Goal: Information Seeking & Learning: Learn about a topic

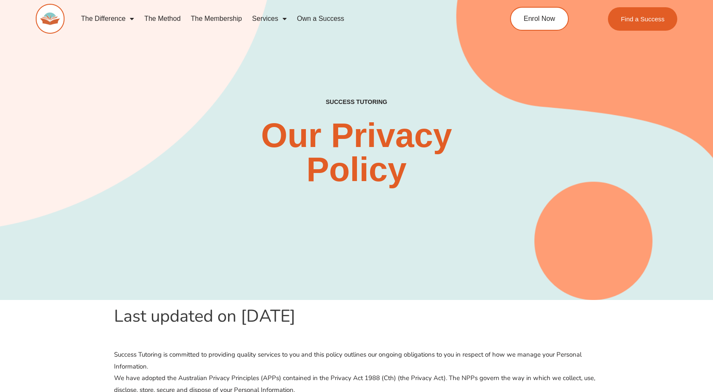
click at [60, 21] on img at bounding box center [50, 19] width 29 height 30
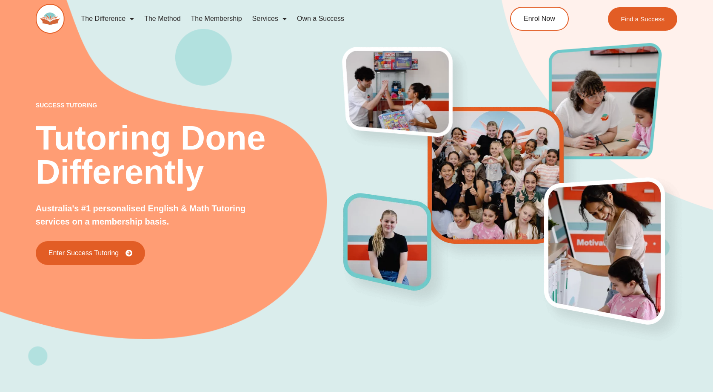
click at [173, 19] on link "The Method" at bounding box center [162, 19] width 46 height 20
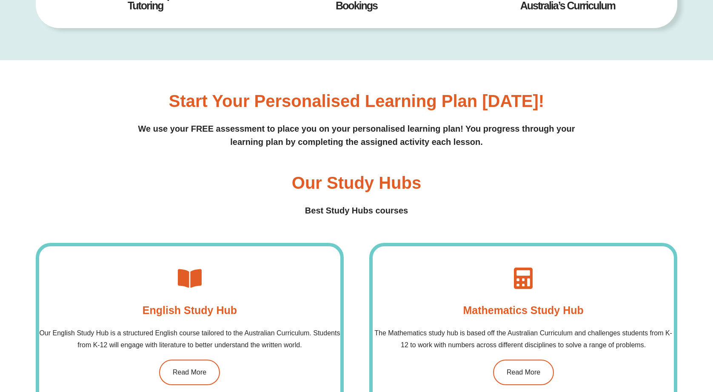
scroll to position [497, 0]
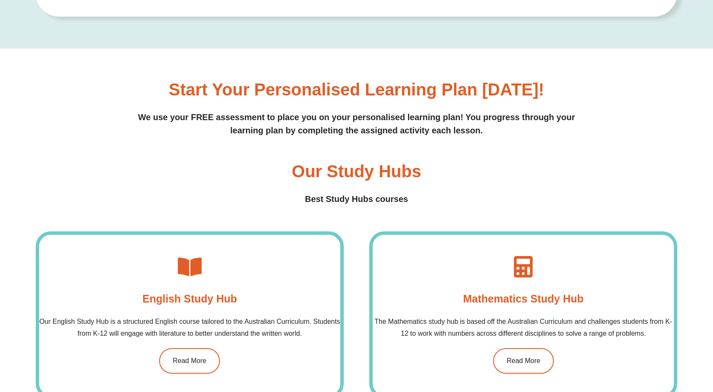
click at [258, 91] on h3 "Start your personalised learning plan [DATE]!" at bounding box center [356, 89] width 375 height 17
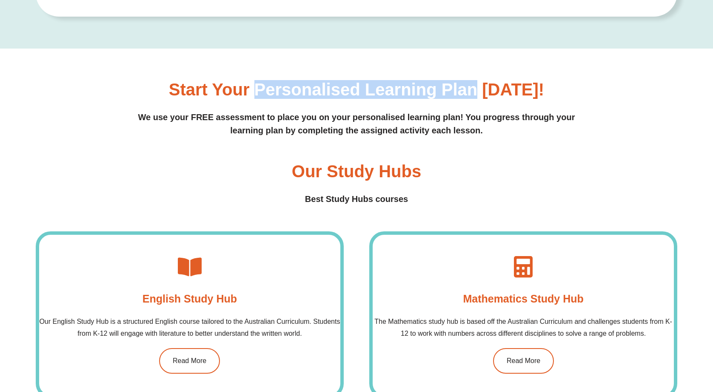
drag, startPoint x: 258, startPoint y: 91, endPoint x: 480, endPoint y: 95, distance: 221.7
click at [480, 95] on h3 "Start your personalised learning plan today!" at bounding box center [356, 89] width 375 height 17
copy h3 "personalised learning plan"
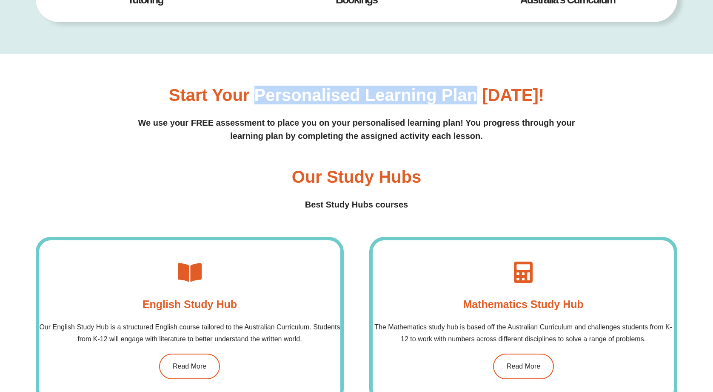
scroll to position [0, 0]
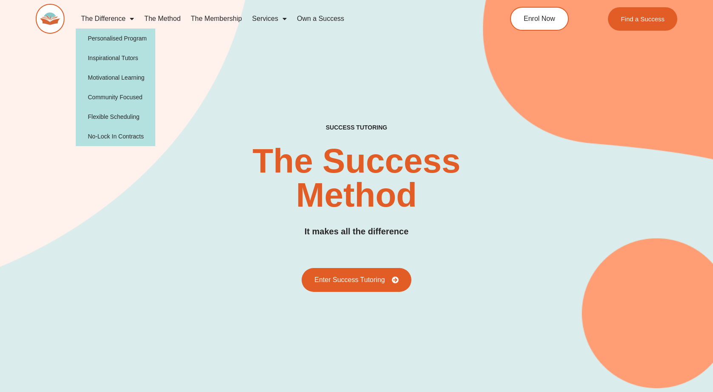
click at [127, 16] on span "Menu" at bounding box center [130, 18] width 9 height 15
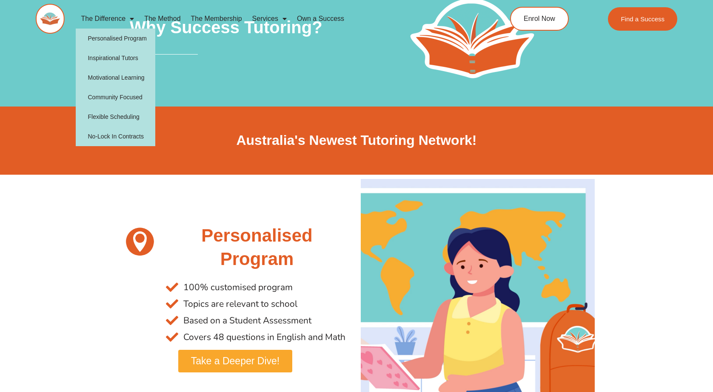
click at [112, 20] on link "The Difference" at bounding box center [107, 19] width 63 height 20
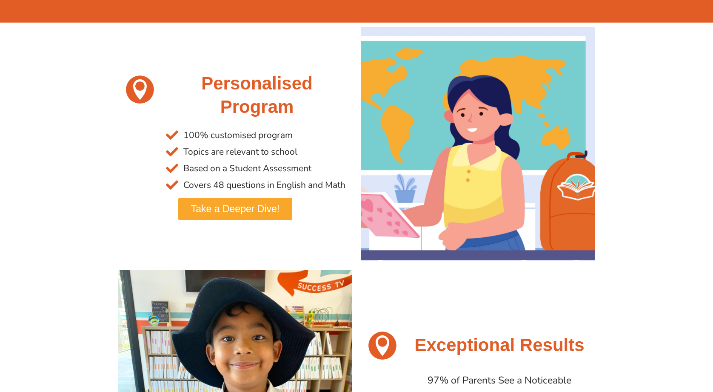
scroll to position [154, 0]
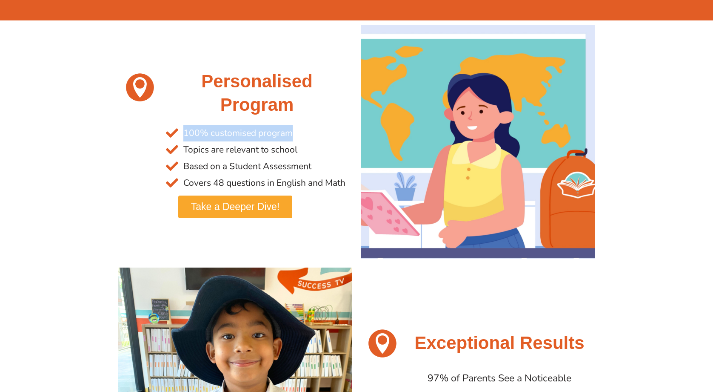
drag, startPoint x: 183, startPoint y: 132, endPoint x: 298, endPoint y: 132, distance: 114.9
click at [298, 132] on li "100% customised program" at bounding box center [257, 133] width 182 height 17
copy span "100% customised program"
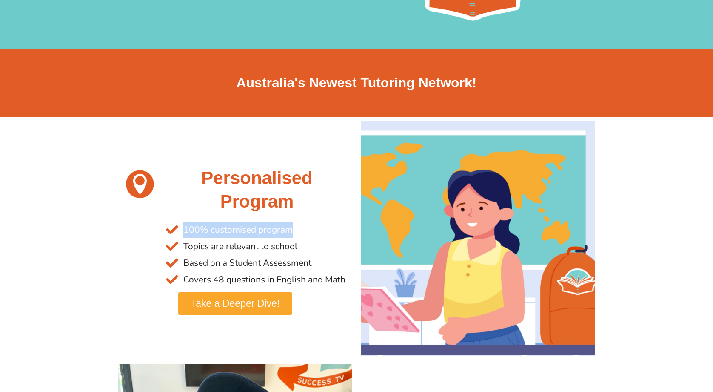
scroll to position [0, 0]
